Goal: Task Accomplishment & Management: Use online tool/utility

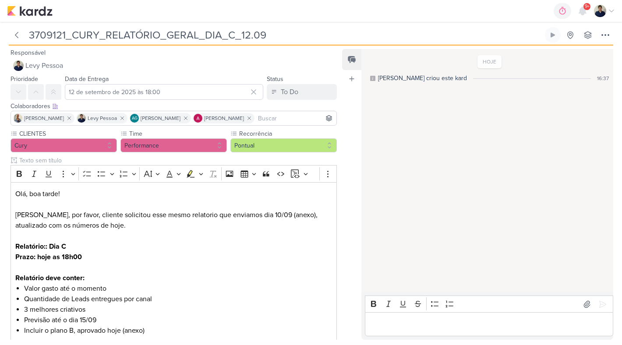
click at [401, 319] on p "Editor editing area: main" at bounding box center [489, 324] width 239 height 11
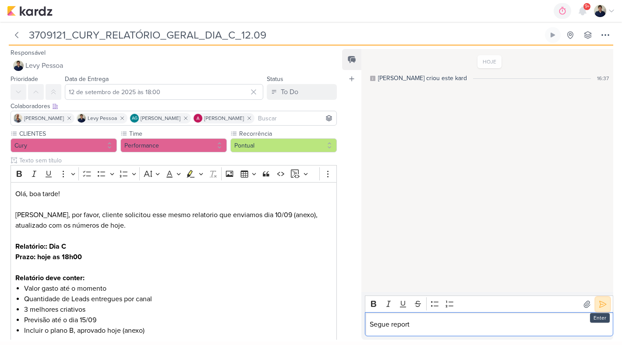
click at [603, 307] on icon at bounding box center [602, 304] width 9 height 9
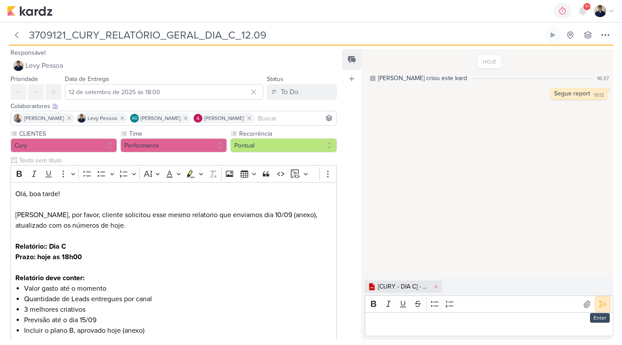
click at [601, 302] on icon at bounding box center [602, 304] width 9 height 9
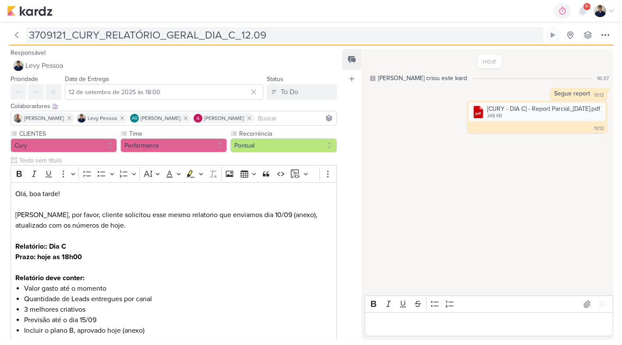
click at [230, 34] on input "3709121_CURY_RELATÓRIO_GERAL_DIA_C_12.09" at bounding box center [284, 35] width 517 height 16
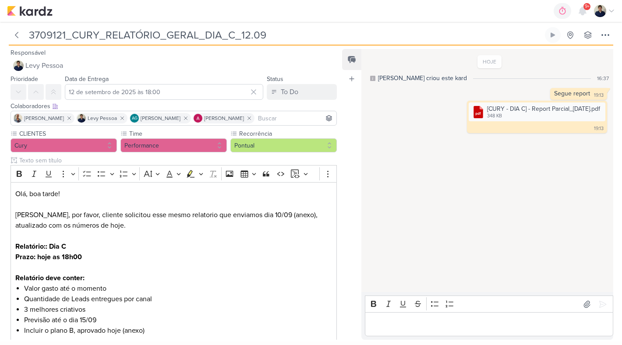
click at [230, 34] on input "3709121_CURY_RELATÓRIO_GERAL_DIA_C_12.09" at bounding box center [284, 35] width 517 height 16
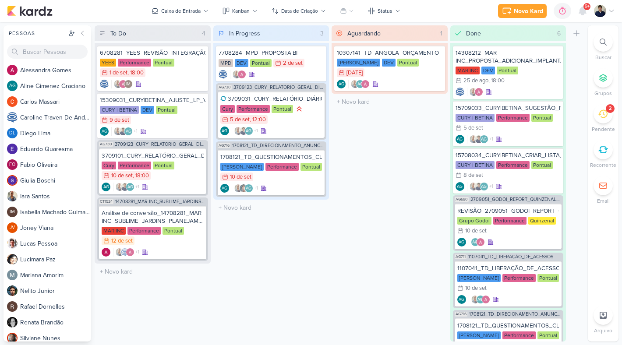
click at [601, 109] on div "2" at bounding box center [603, 113] width 19 height 19
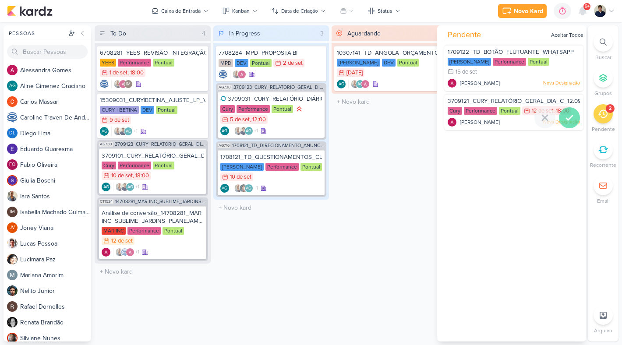
click at [572, 107] on div at bounding box center [569, 117] width 21 height 21
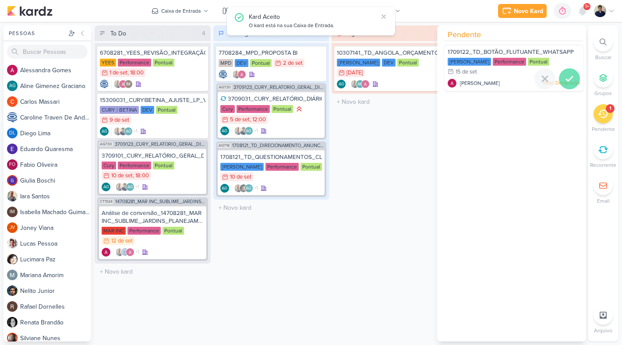
click at [569, 74] on icon at bounding box center [569, 79] width 11 height 11
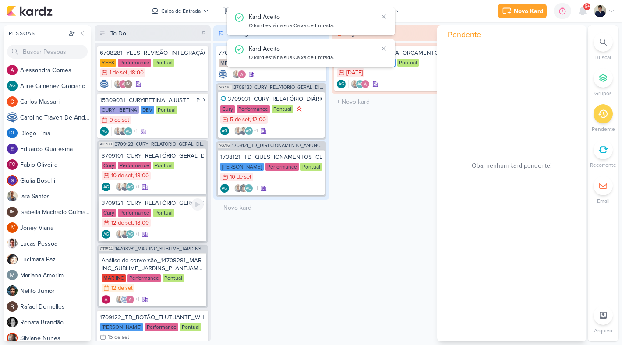
click at [175, 223] on div "Cury Performance Pontual 12/9 12 de set , 18:00" at bounding box center [153, 218] width 102 height 19
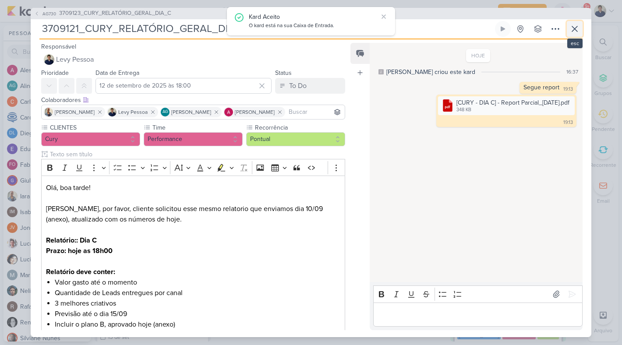
click at [572, 29] on icon at bounding box center [575, 29] width 11 height 11
